Goal: Communication & Community: Answer question/provide support

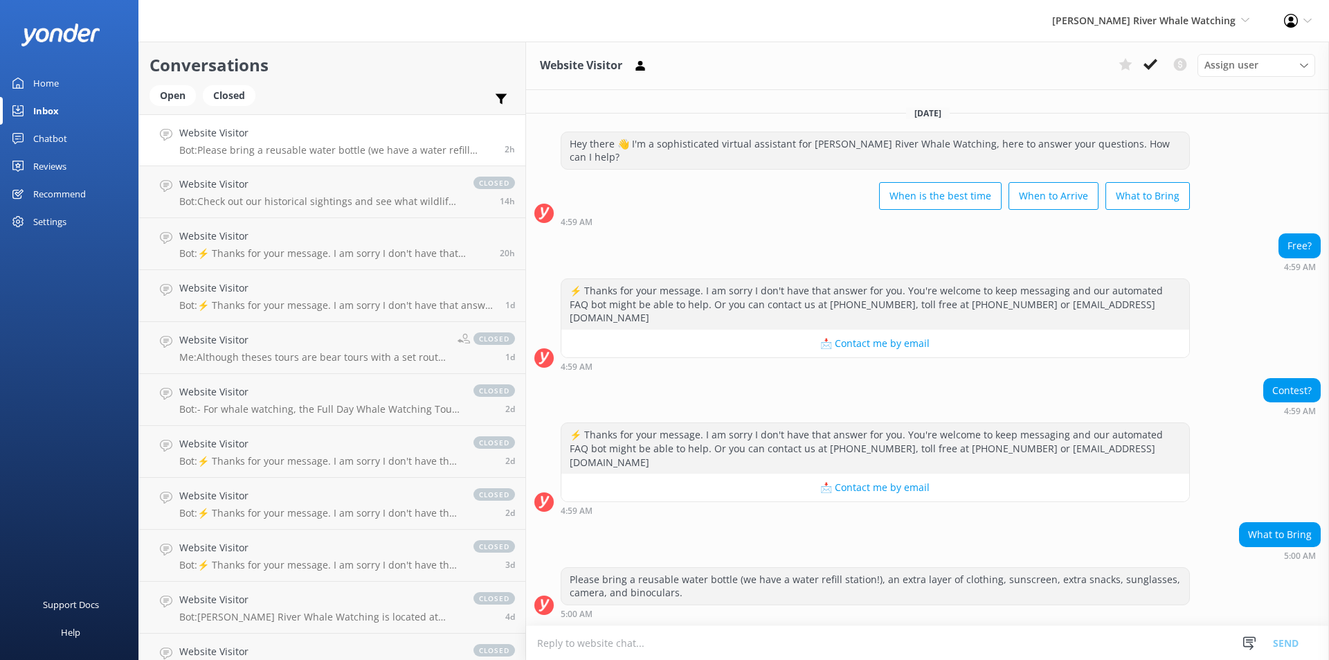
click at [247, 141] on div "Website Visitor Bot: Please bring a reusable water bottle (we have a water refi…" at bounding box center [336, 140] width 315 height 30
click at [251, 213] on link "Website Visitor Bot: Check out our historical sightings and see what wildlife y…" at bounding box center [332, 192] width 386 height 52
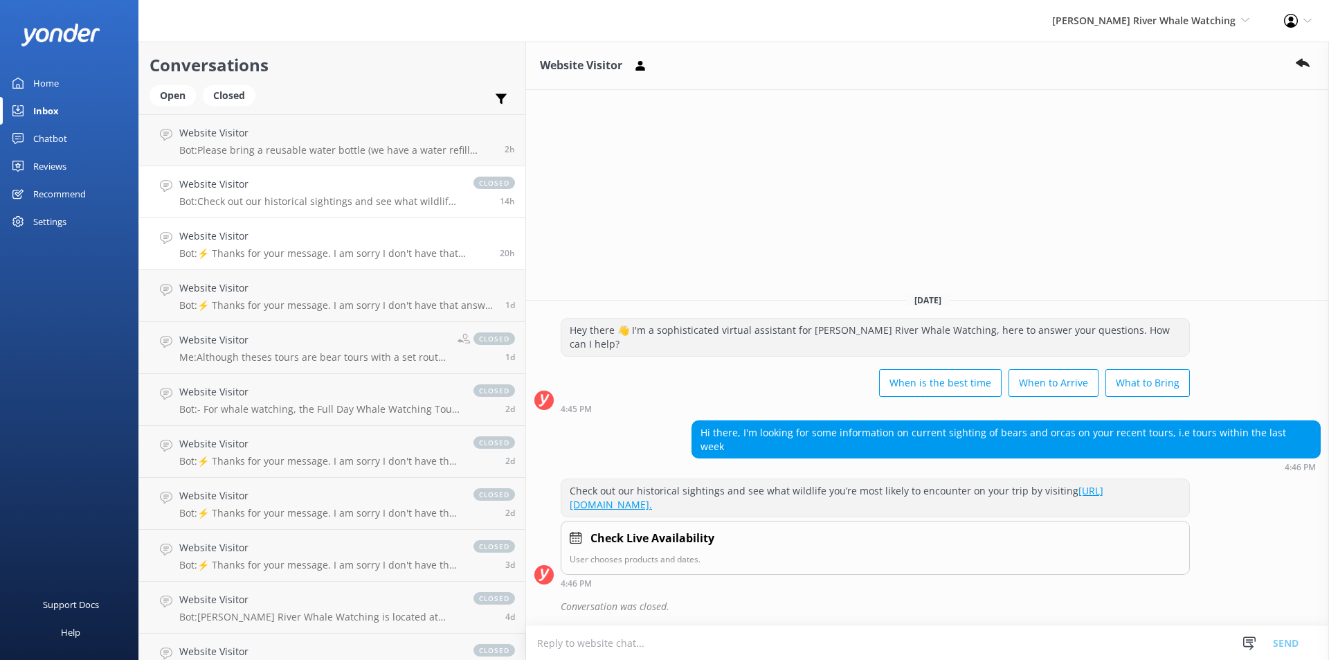
click at [254, 245] on div "Website Visitor Bot: ⚡ Thanks for your message. I am sorry I don't have that an…" at bounding box center [334, 243] width 310 height 30
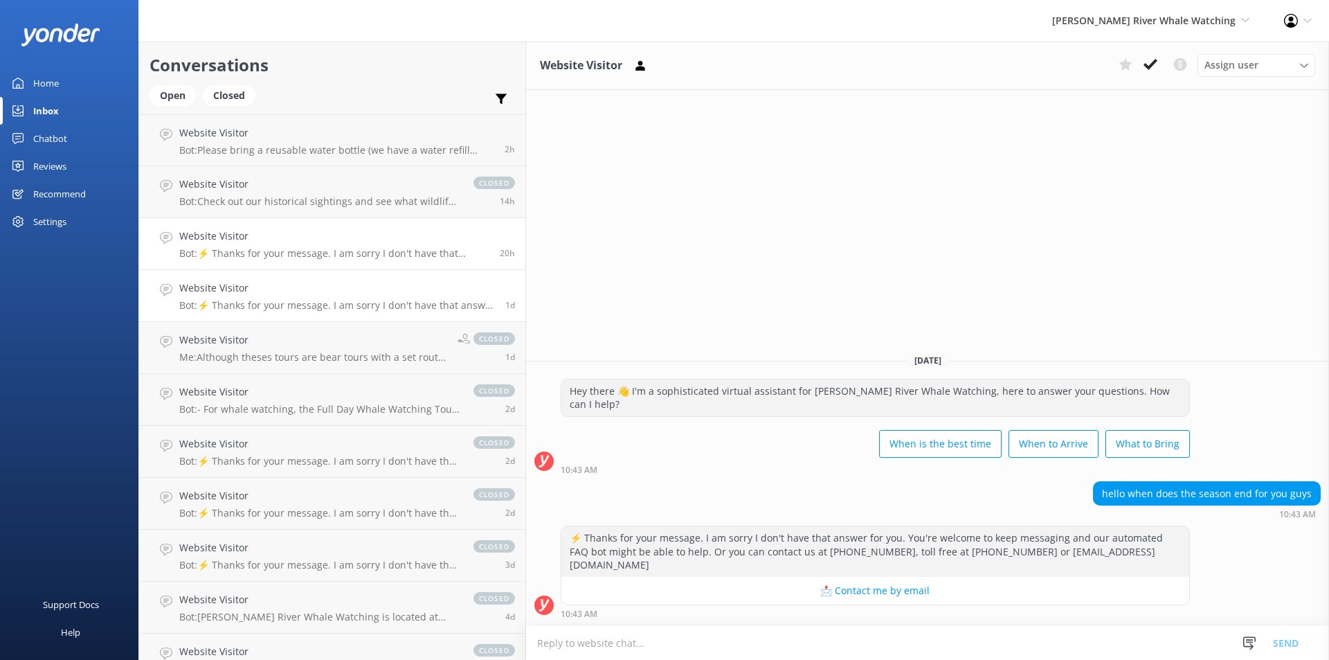
click at [253, 300] on p "Bot: ⚡ Thanks for your message. I am sorry I don't have that answer for you. Yo…" at bounding box center [337, 305] width 316 height 12
click at [250, 349] on div "Website Visitor Me: Although theses tours are bear tours with a set route, we d…" at bounding box center [313, 347] width 268 height 30
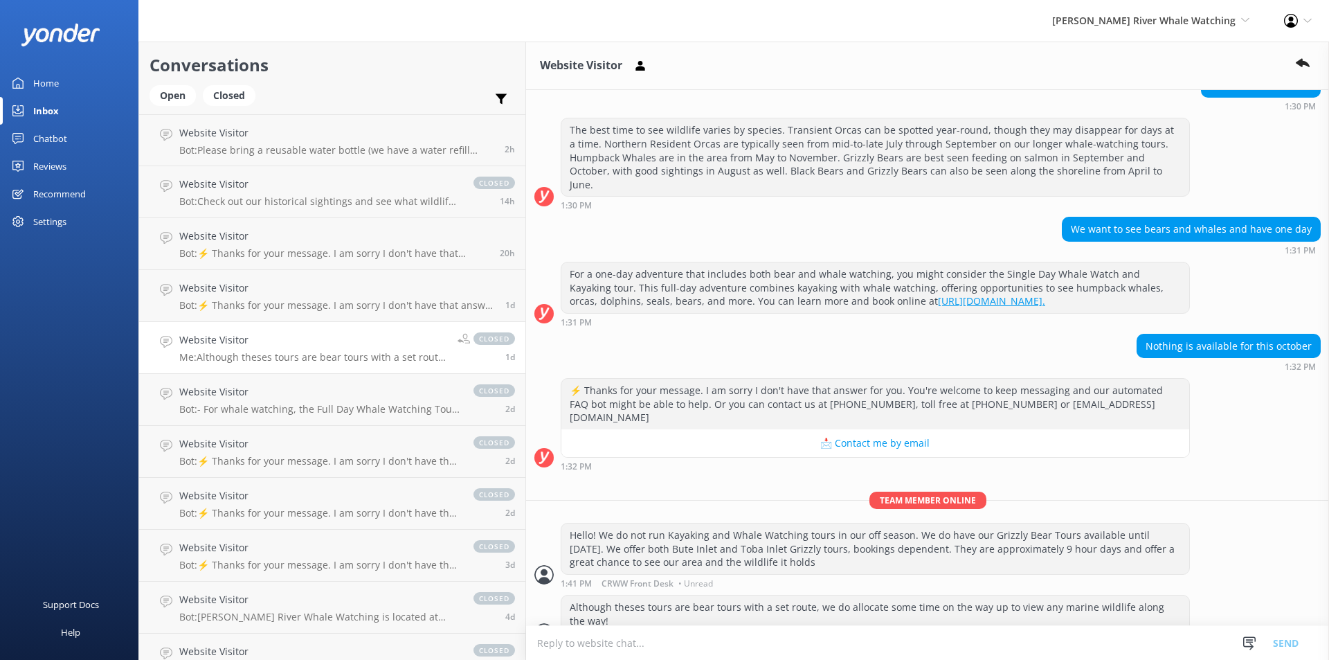
scroll to position [187, 0]
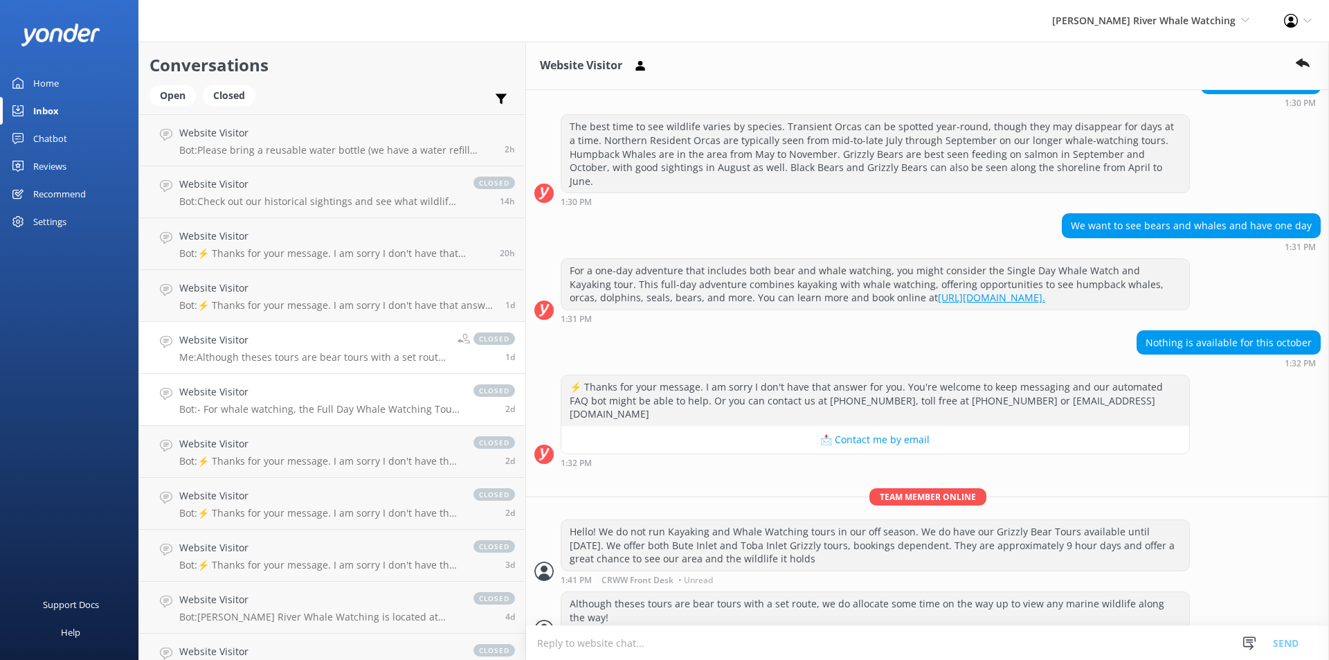
click at [226, 401] on div "Website Visitor Bot: - For whale watching, the Full Day Whale Watching Tour off…" at bounding box center [319, 399] width 280 height 30
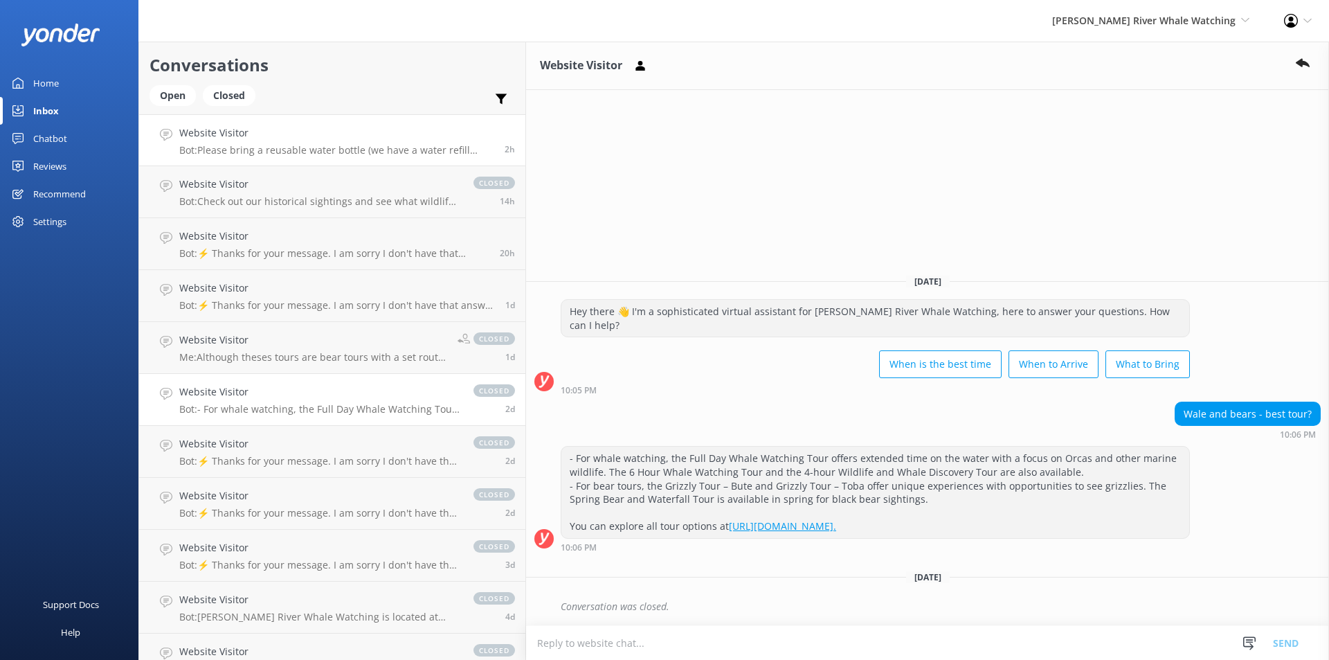
click at [269, 150] on p "Bot: Please bring a reusable water bottle (we have a water refill station!), an…" at bounding box center [336, 150] width 315 height 12
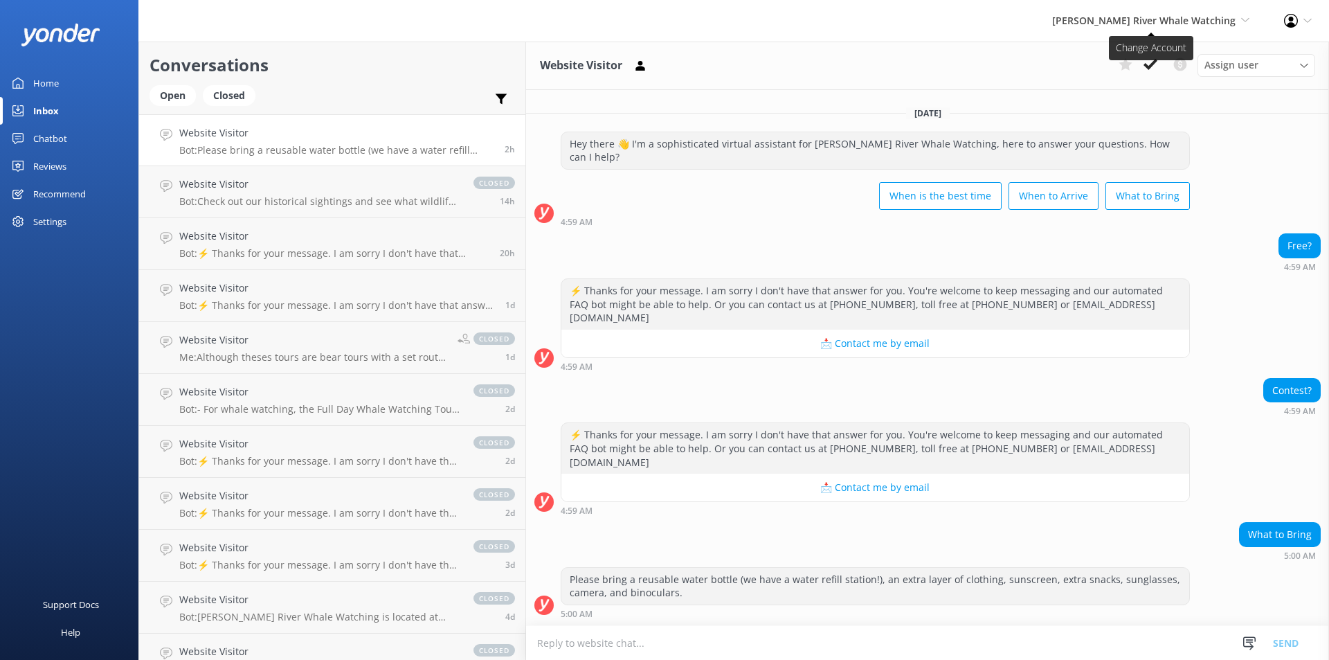
click at [1114, 25] on span "[PERSON_NAME] River Whale Watching" at bounding box center [1143, 20] width 183 height 13
click at [1141, 60] on link "Wildcoast Adventures" at bounding box center [1198, 59] width 138 height 33
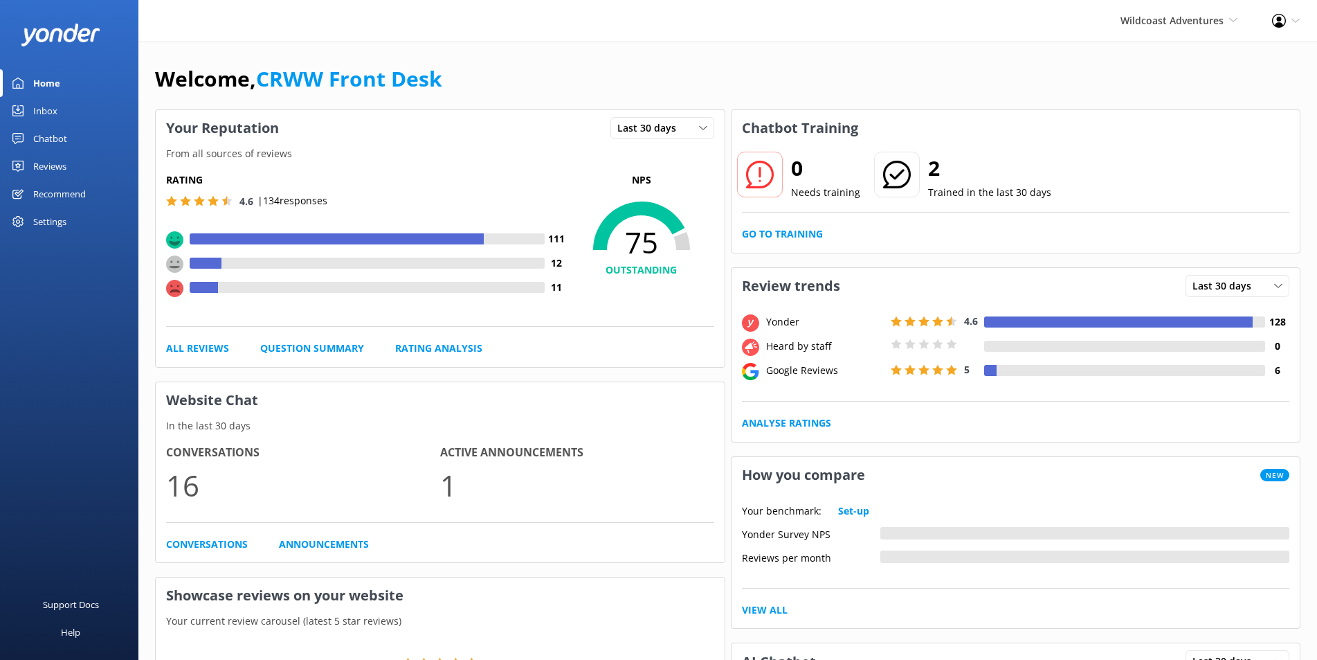
click at [42, 109] on div "Inbox" at bounding box center [45, 111] width 24 height 28
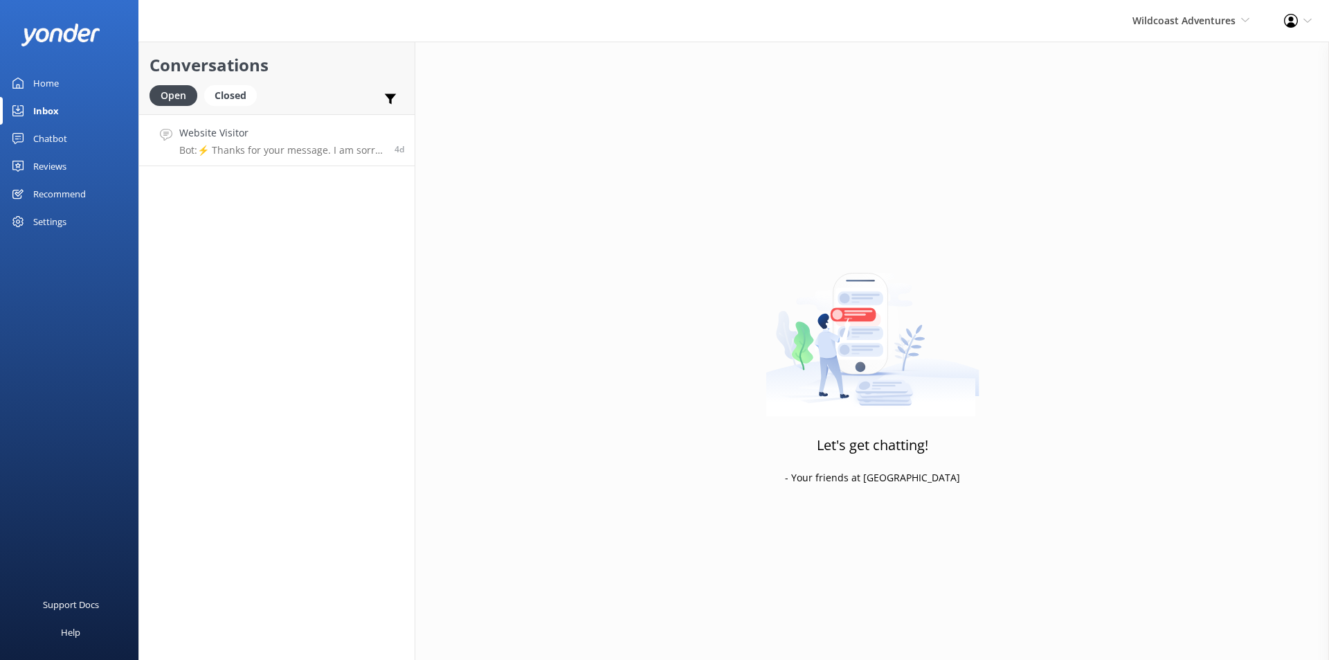
click at [268, 154] on p "Bot: ⚡ Thanks for your message. I am sorry I don't have that answer for you. Yo…" at bounding box center [281, 150] width 205 height 12
